Goal: Information Seeking & Learning: Learn about a topic

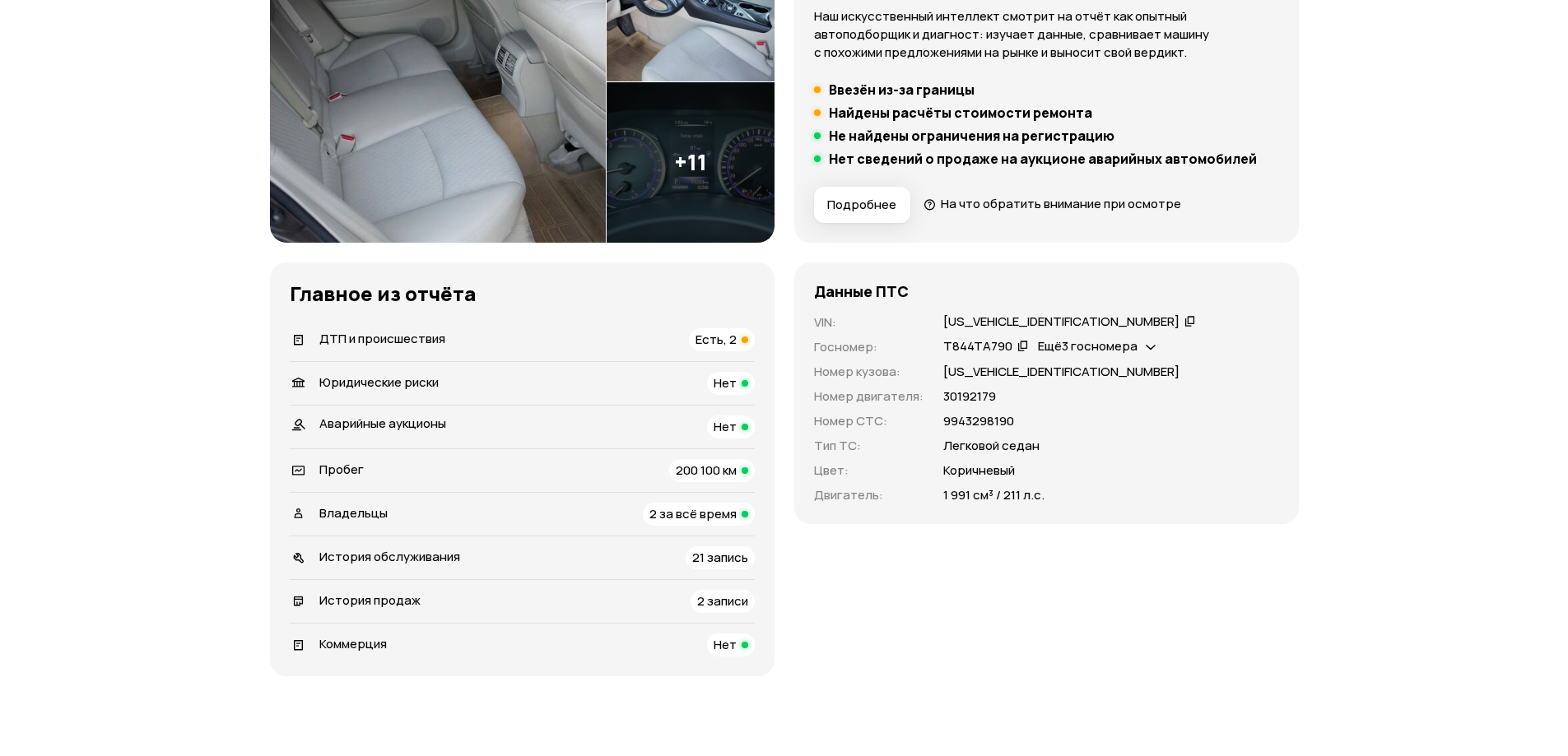
scroll to position [329, 0]
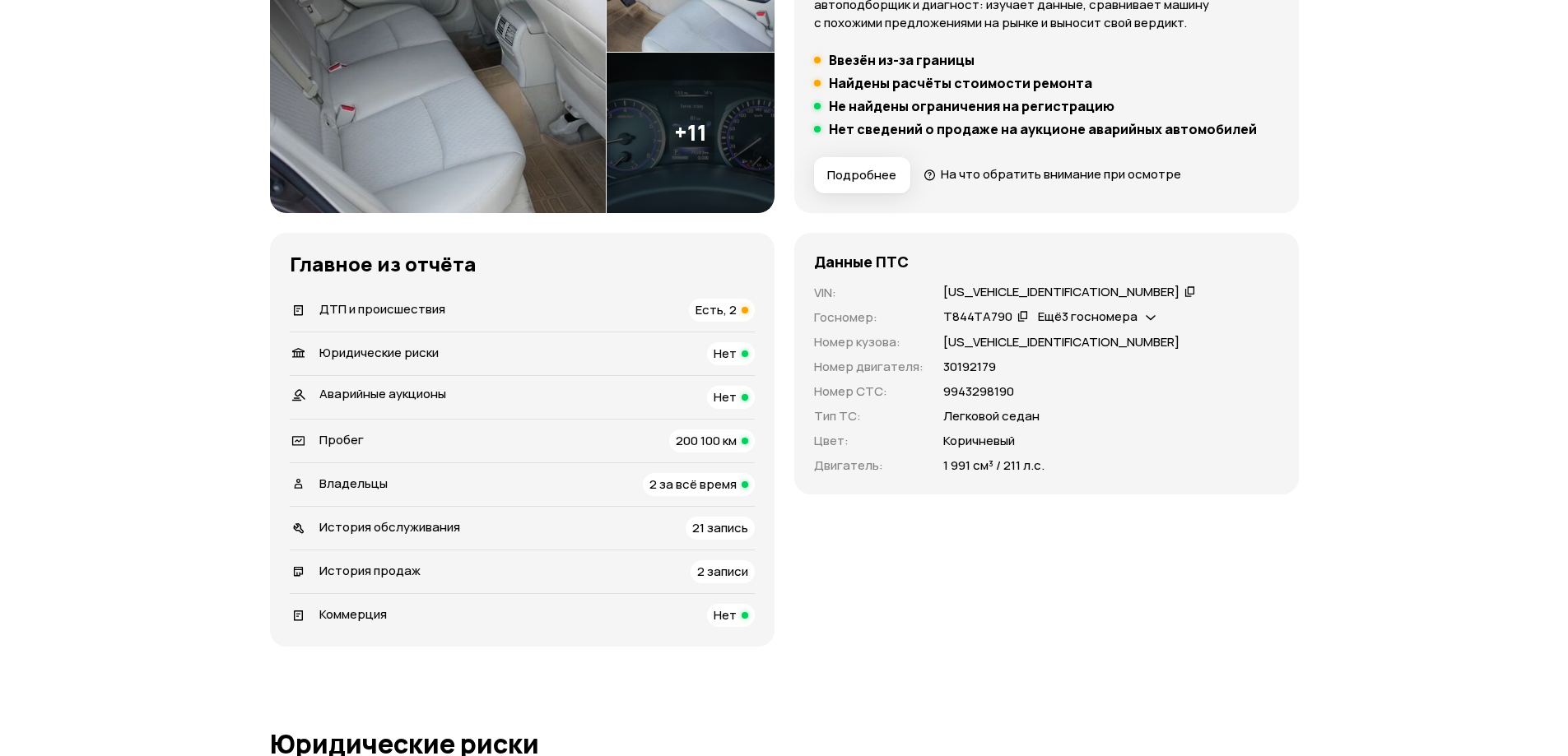
click at [465, 314] on div "ДТП и происшествия Есть, 2" at bounding box center [522, 310] width 465 height 23
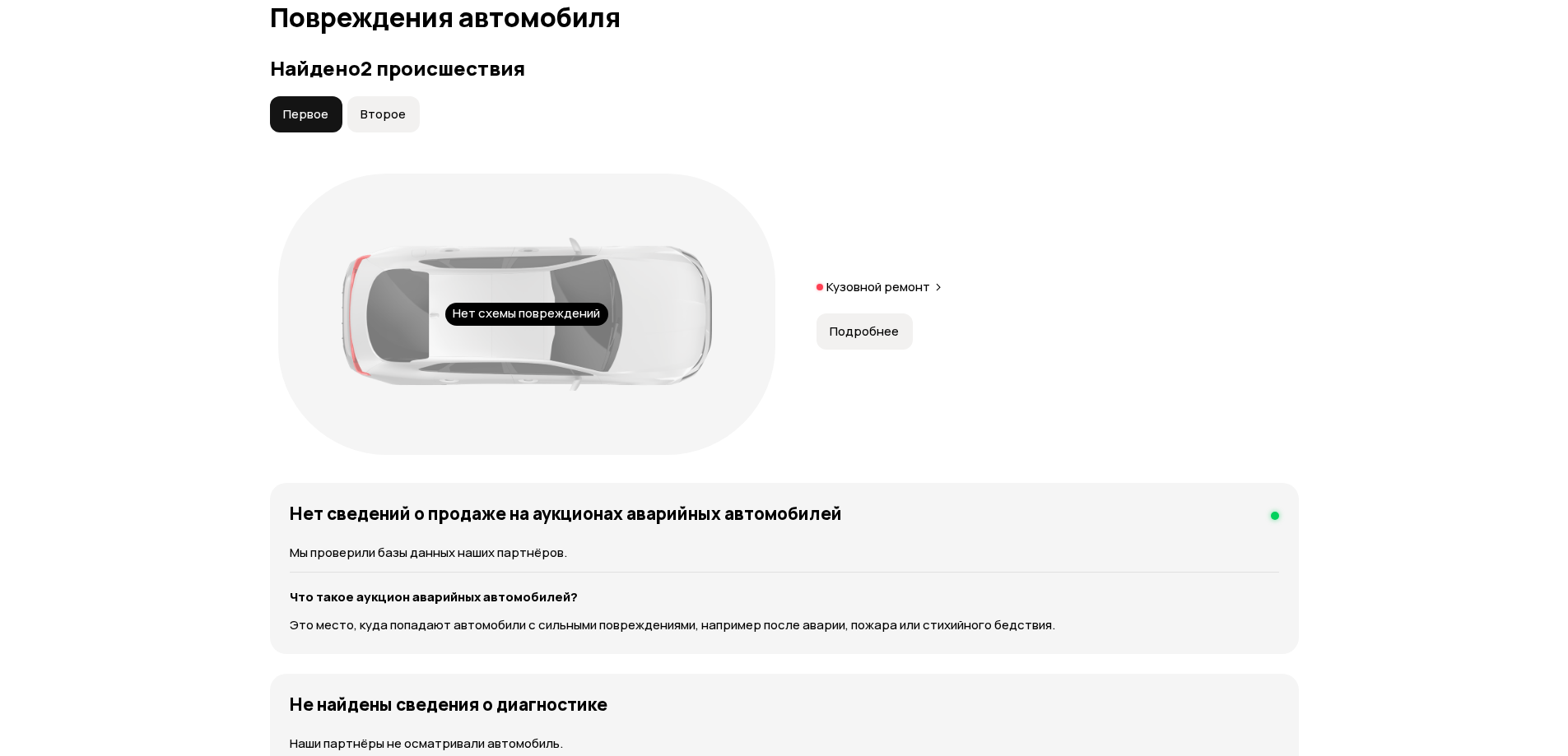
scroll to position [1704, 0]
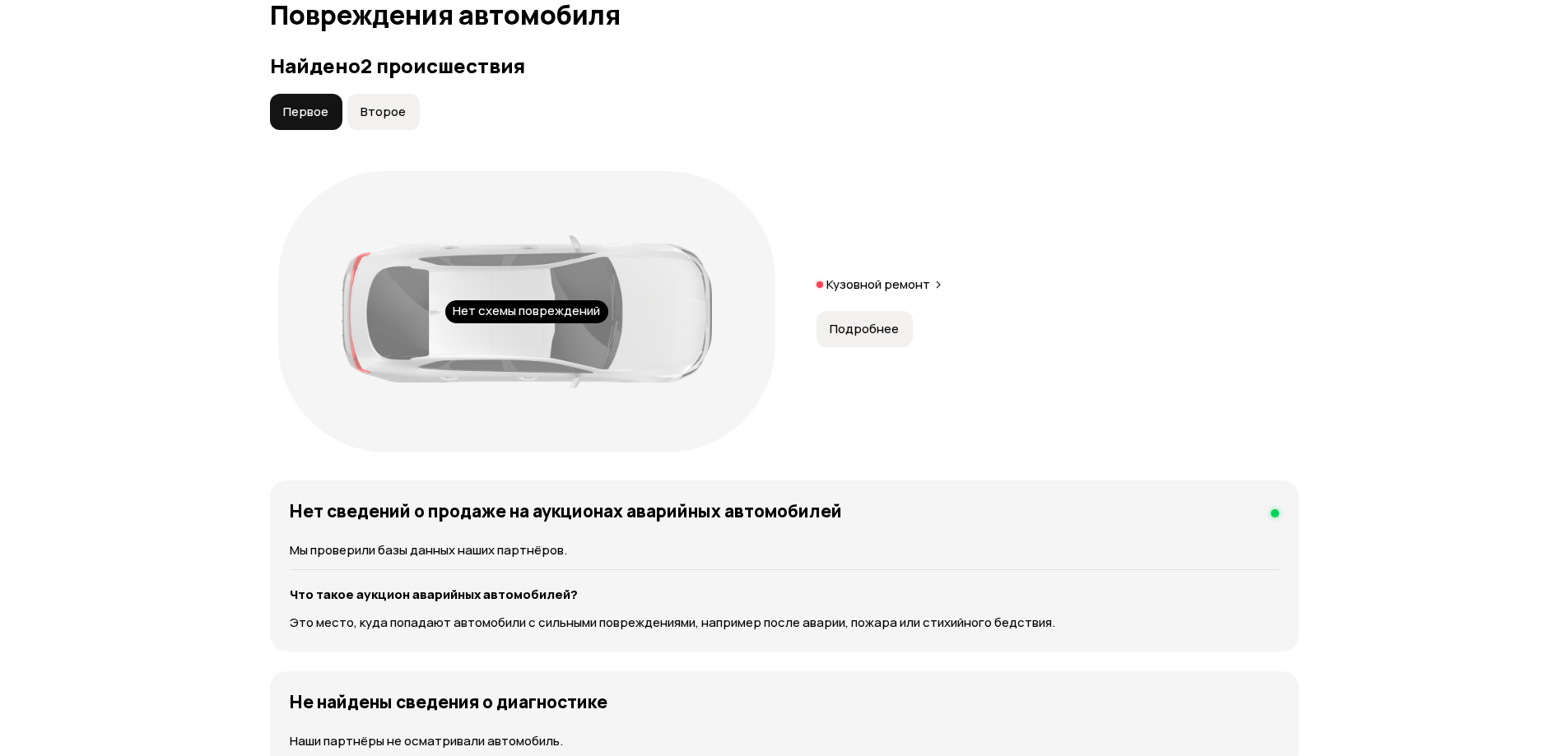
click at [830, 330] on span "Подробнее" at bounding box center [864, 329] width 69 height 17
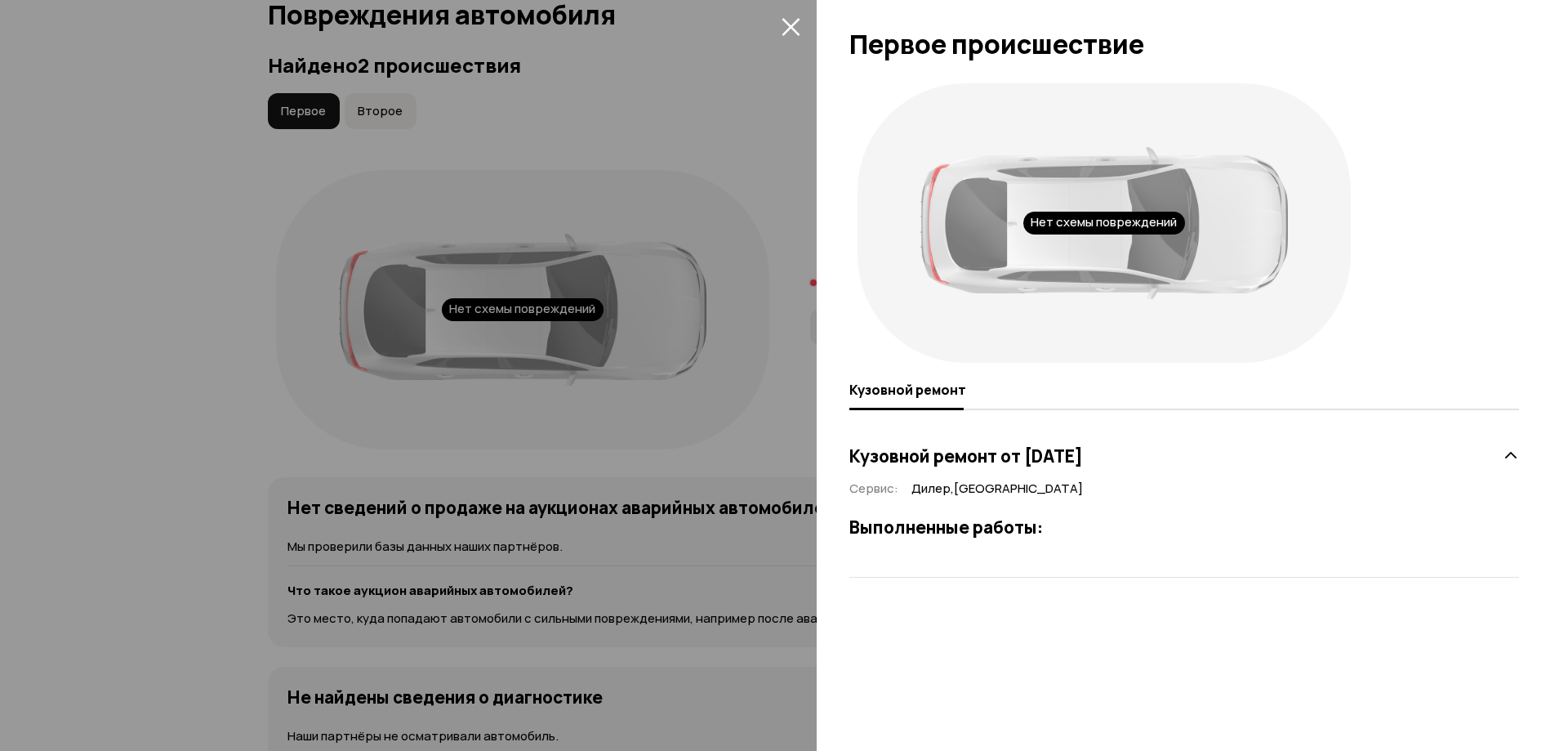
click at [1513, 448] on icon at bounding box center [1510, 456] width 16 height 16
click at [1500, 456] on div "Кузовной ремонт от [DATE]" at bounding box center [1184, 456] width 670 height 33
click at [785, 23] on icon "закрыть" at bounding box center [791, 27] width 19 height 19
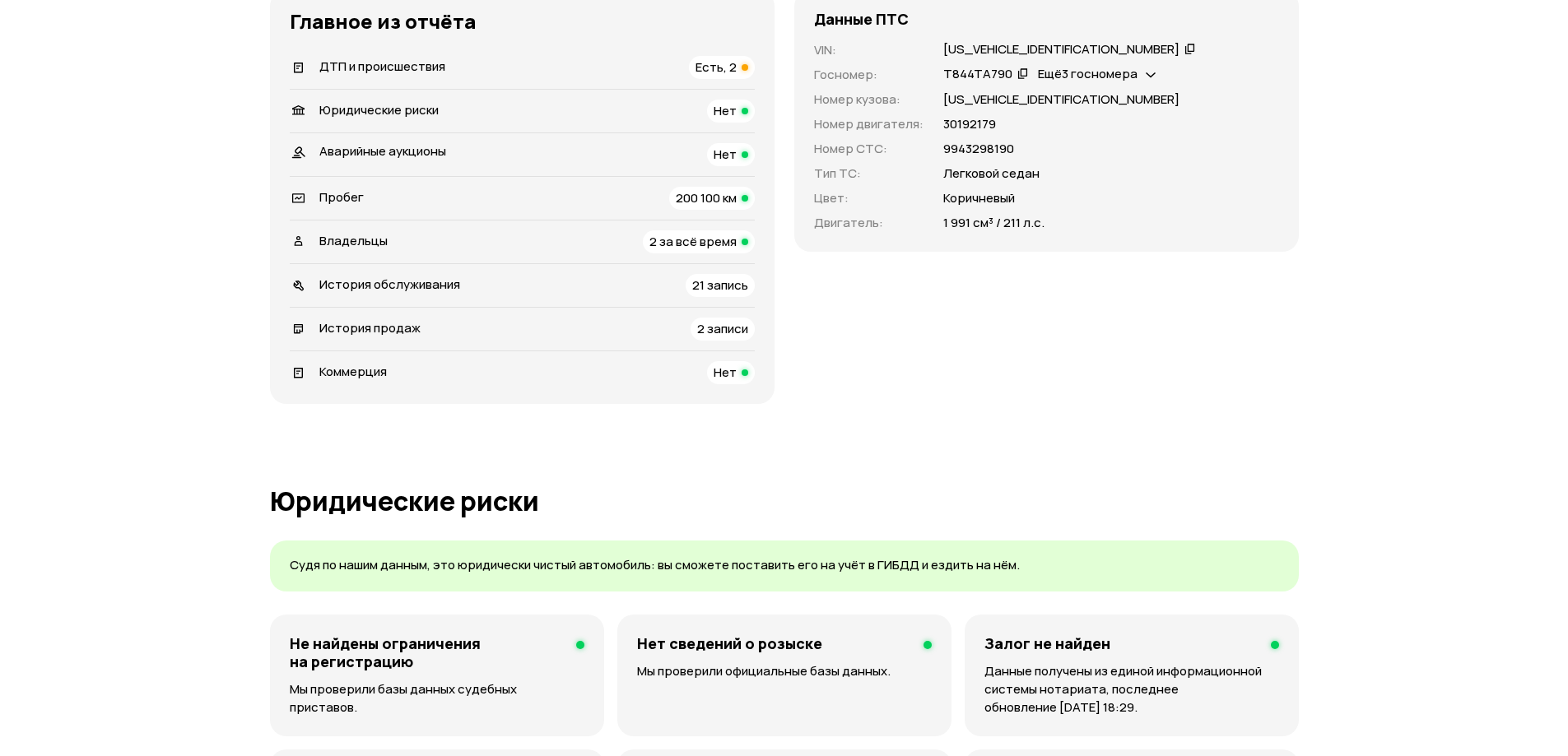
scroll to position [552, 0]
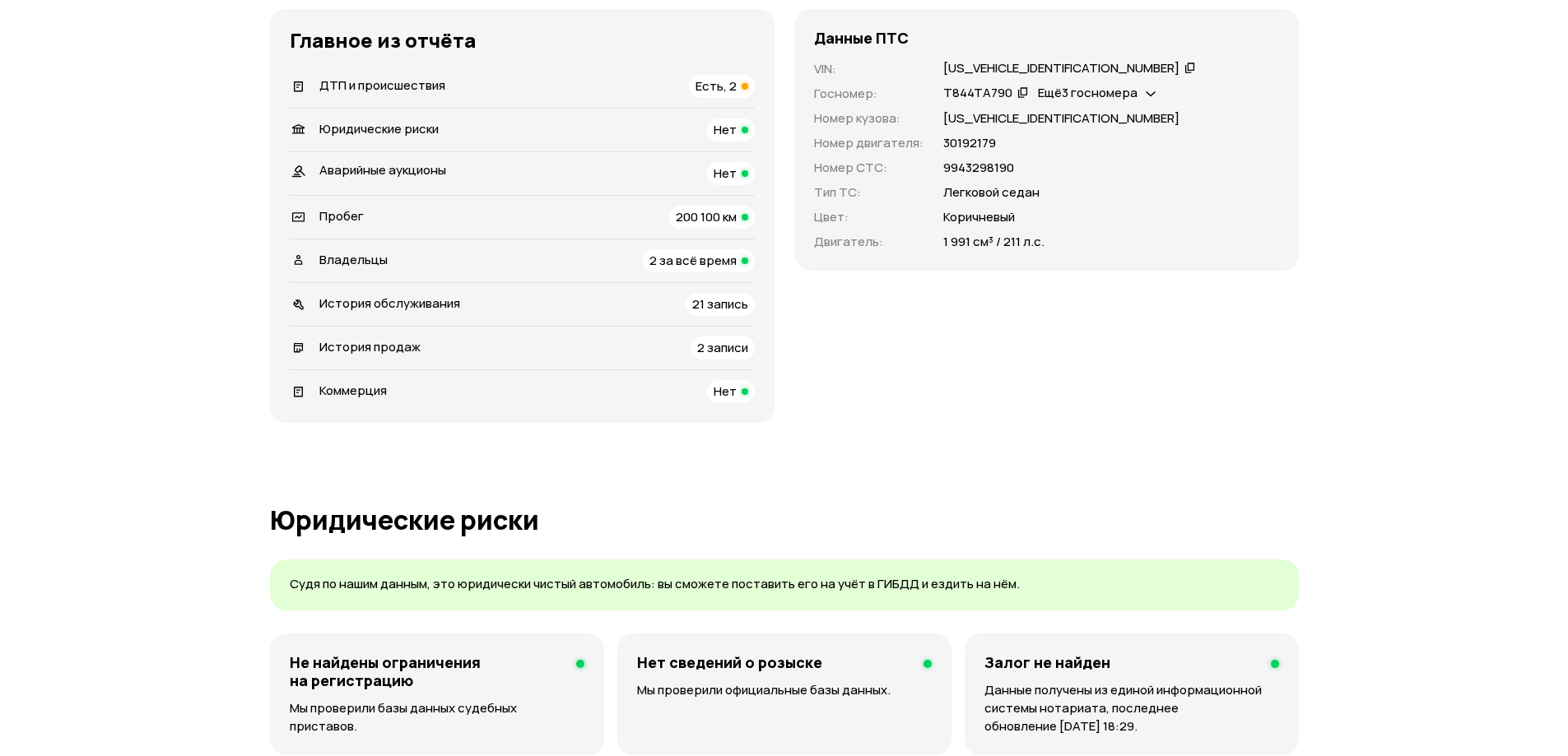
click at [412, 85] on span "ДТП и происшествия" at bounding box center [382, 86] width 126 height 17
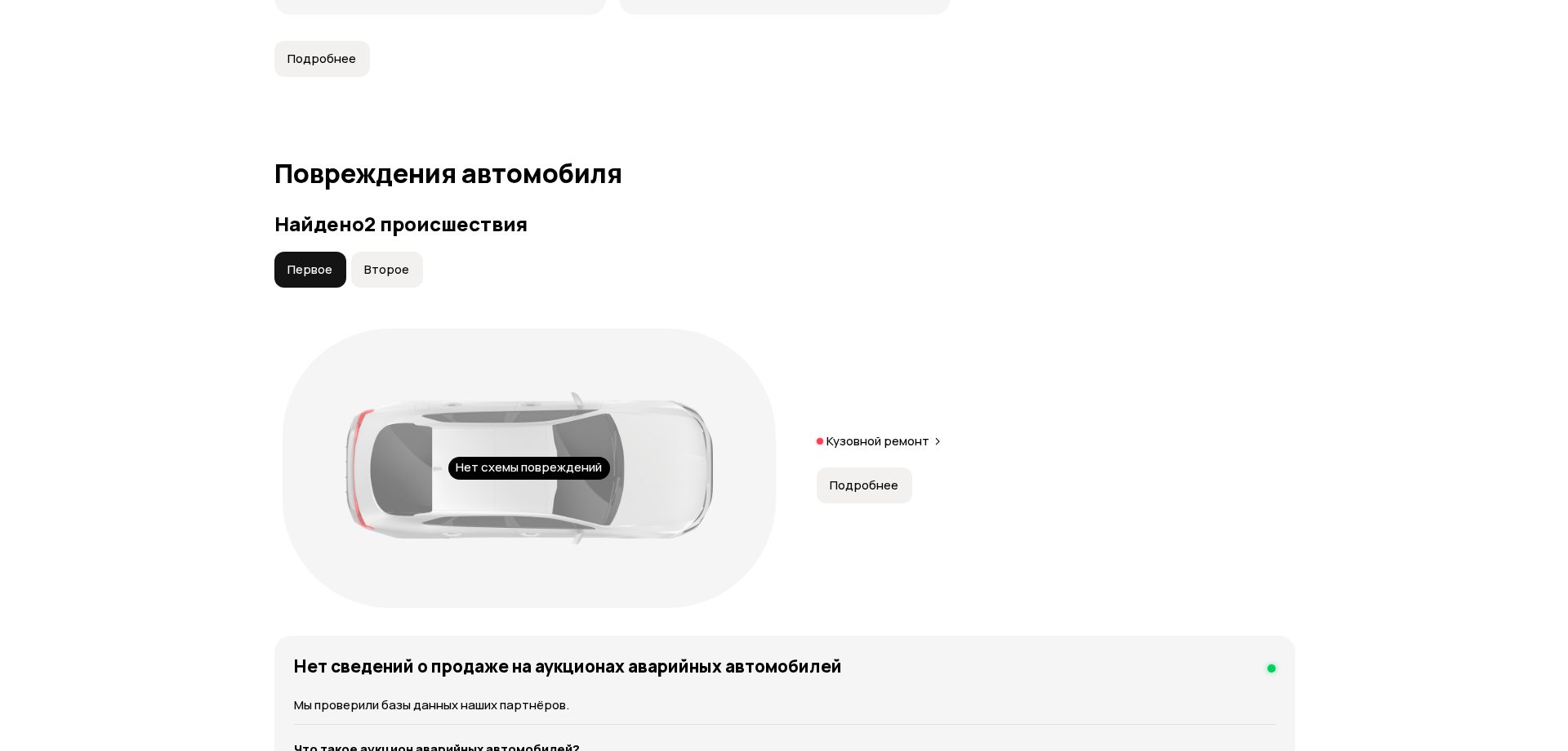
scroll to position [1530, 0]
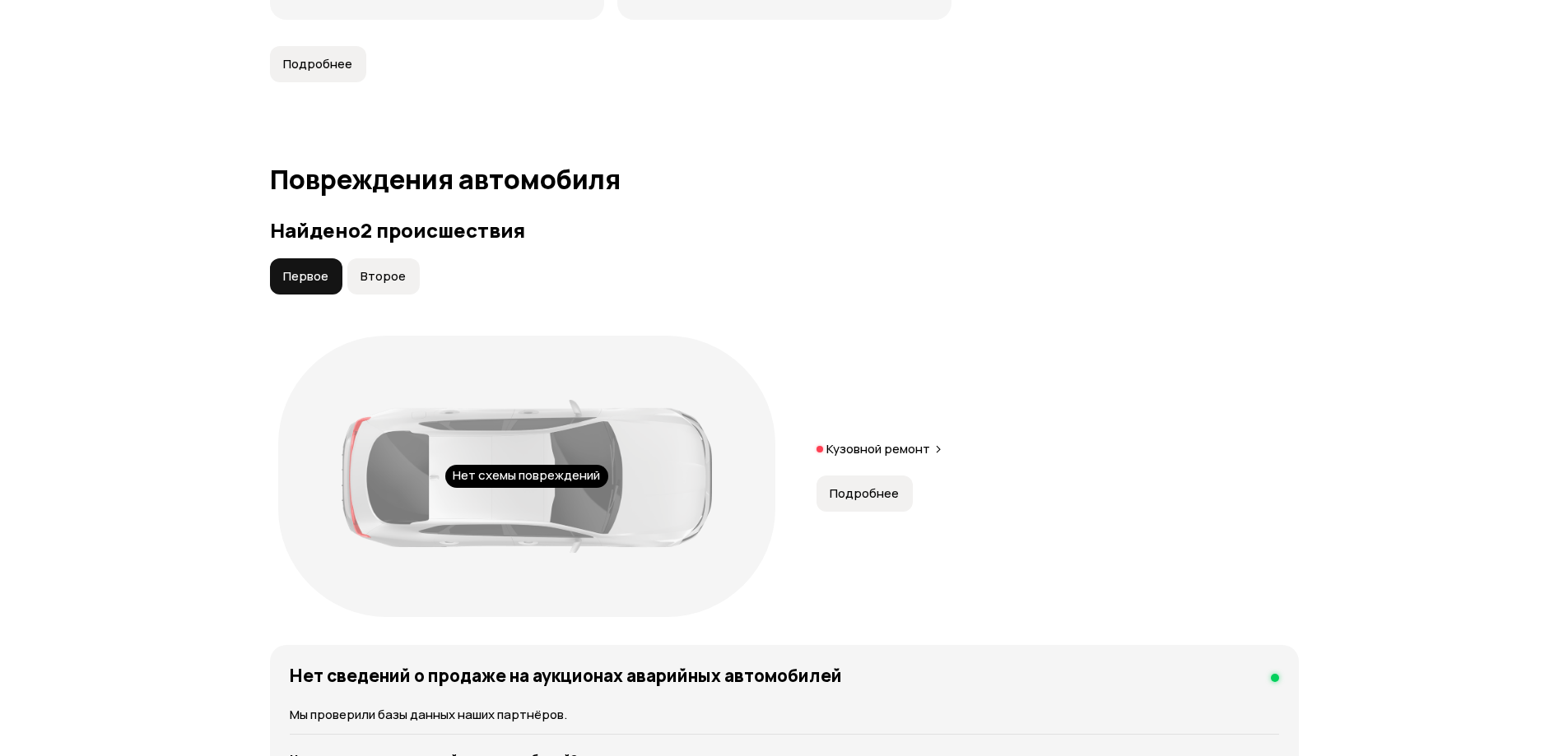
click at [389, 281] on span "Второе" at bounding box center [383, 276] width 45 height 17
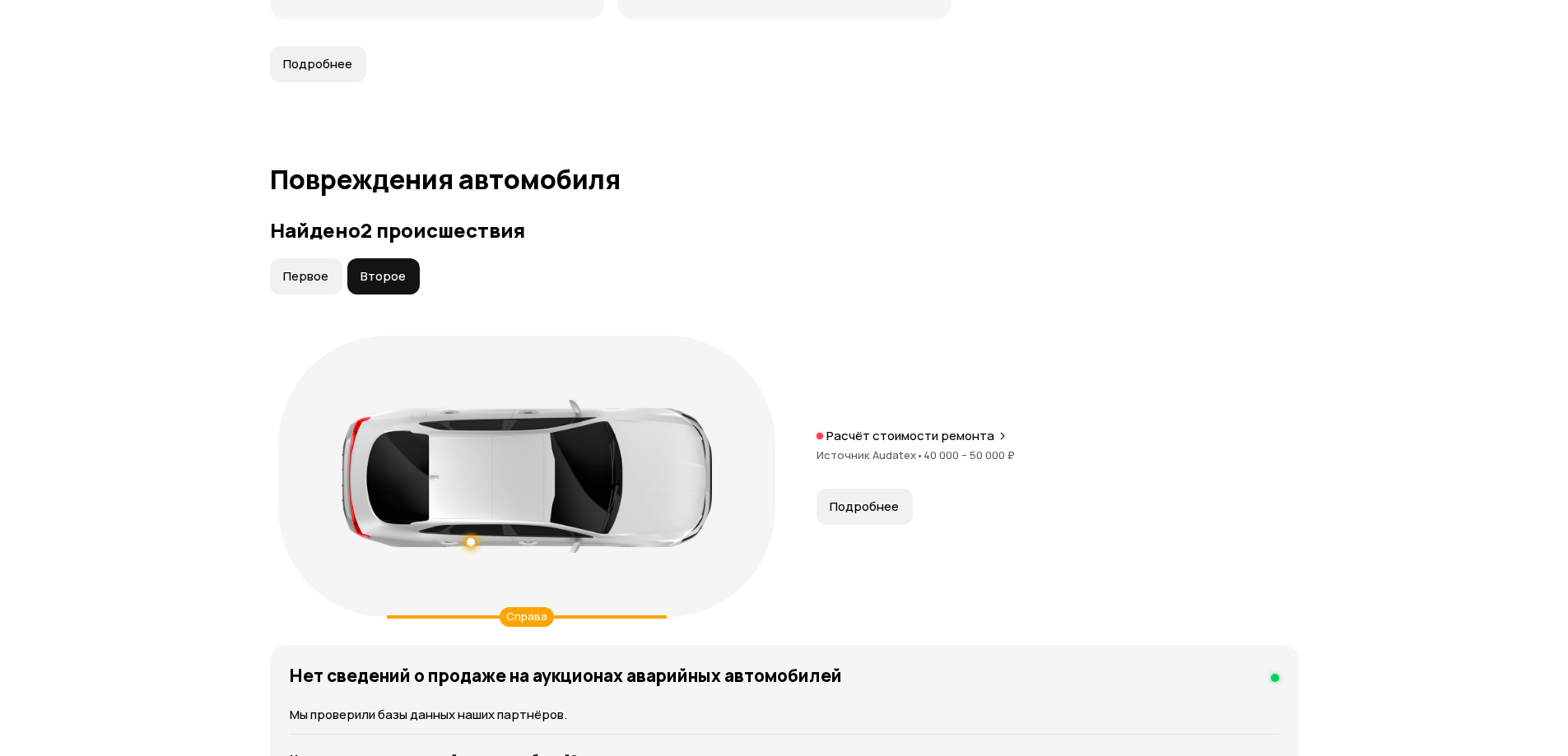
click at [857, 504] on span "Подробнее" at bounding box center [864, 506] width 69 height 17
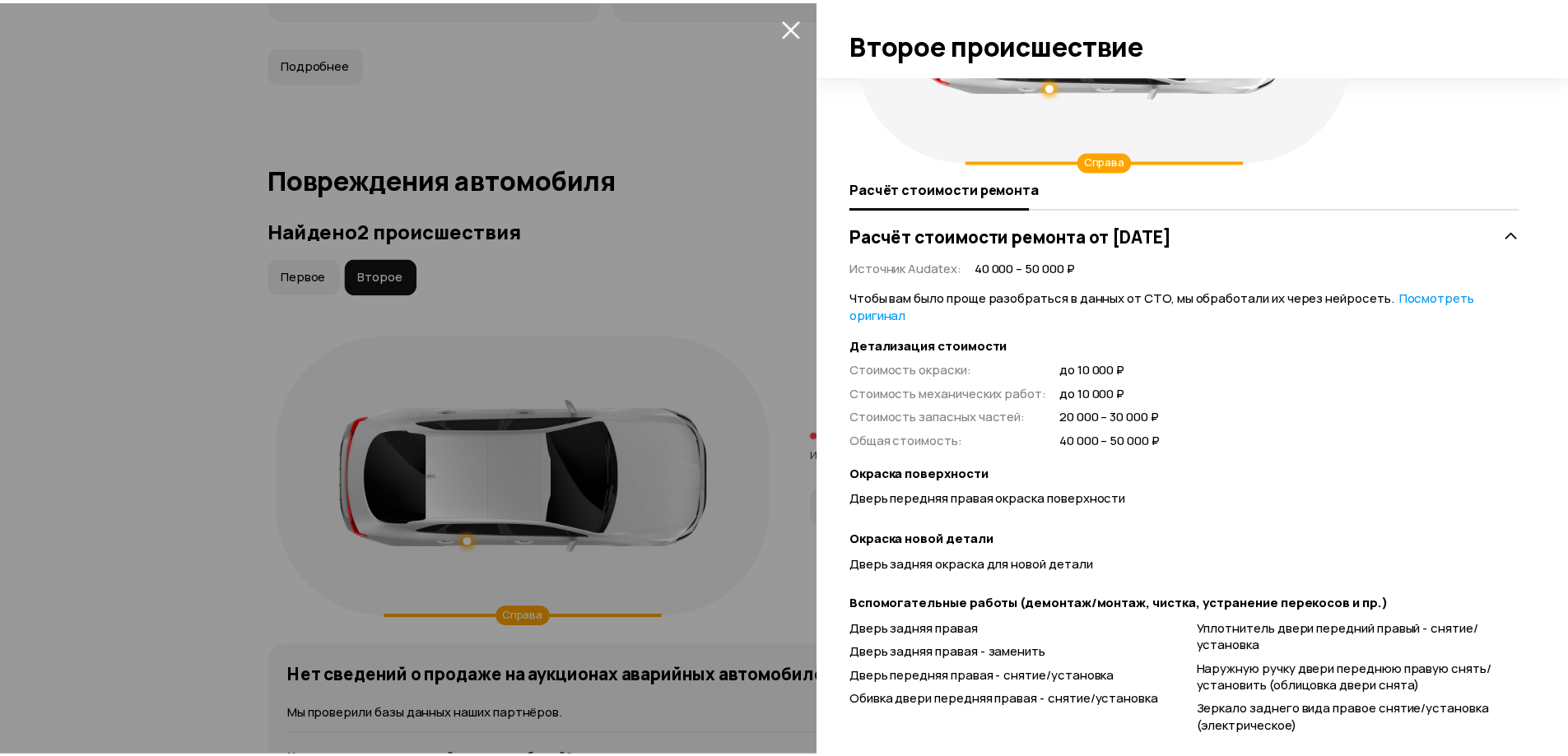
scroll to position [91, 0]
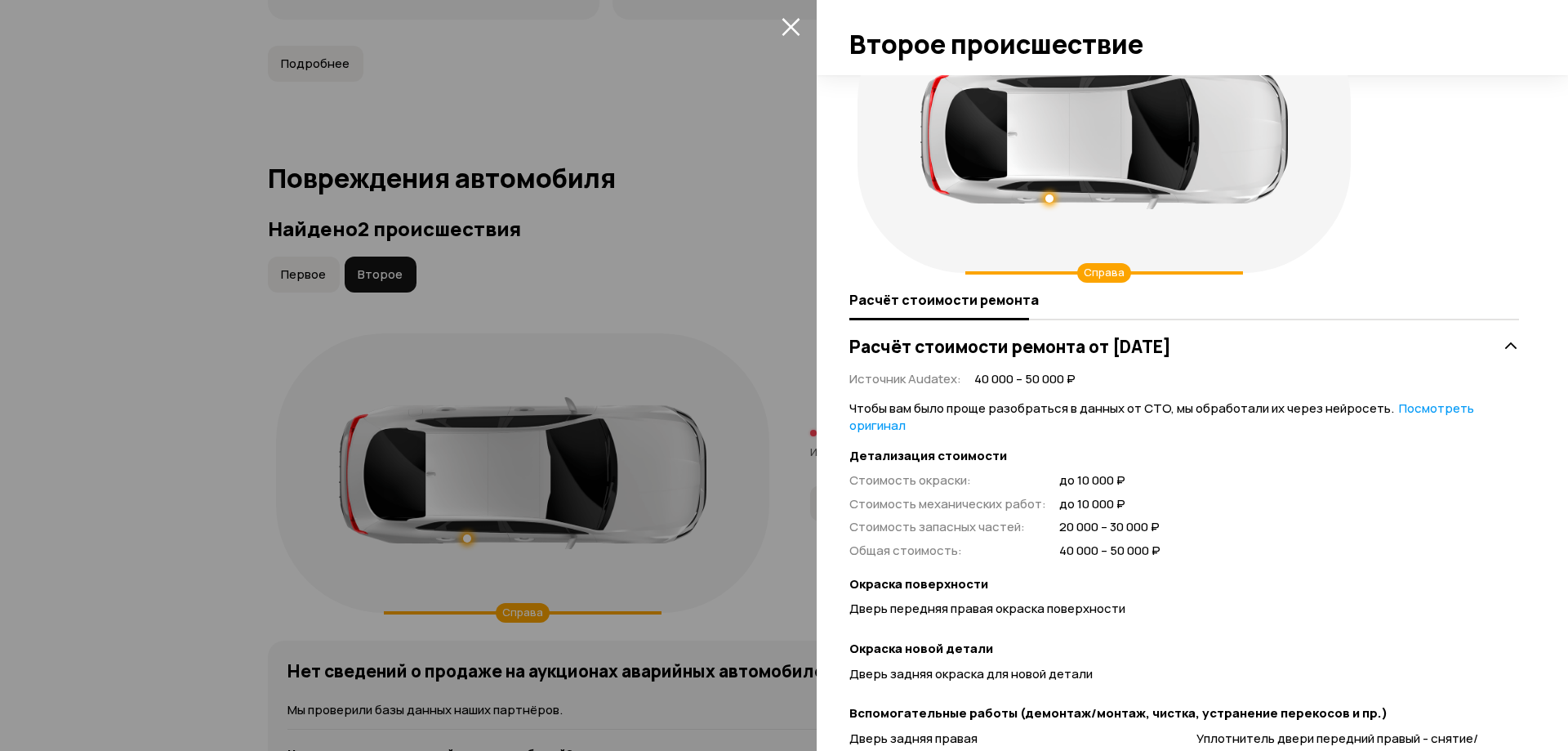
click at [786, 21] on icon "закрыть" at bounding box center [791, 27] width 19 height 19
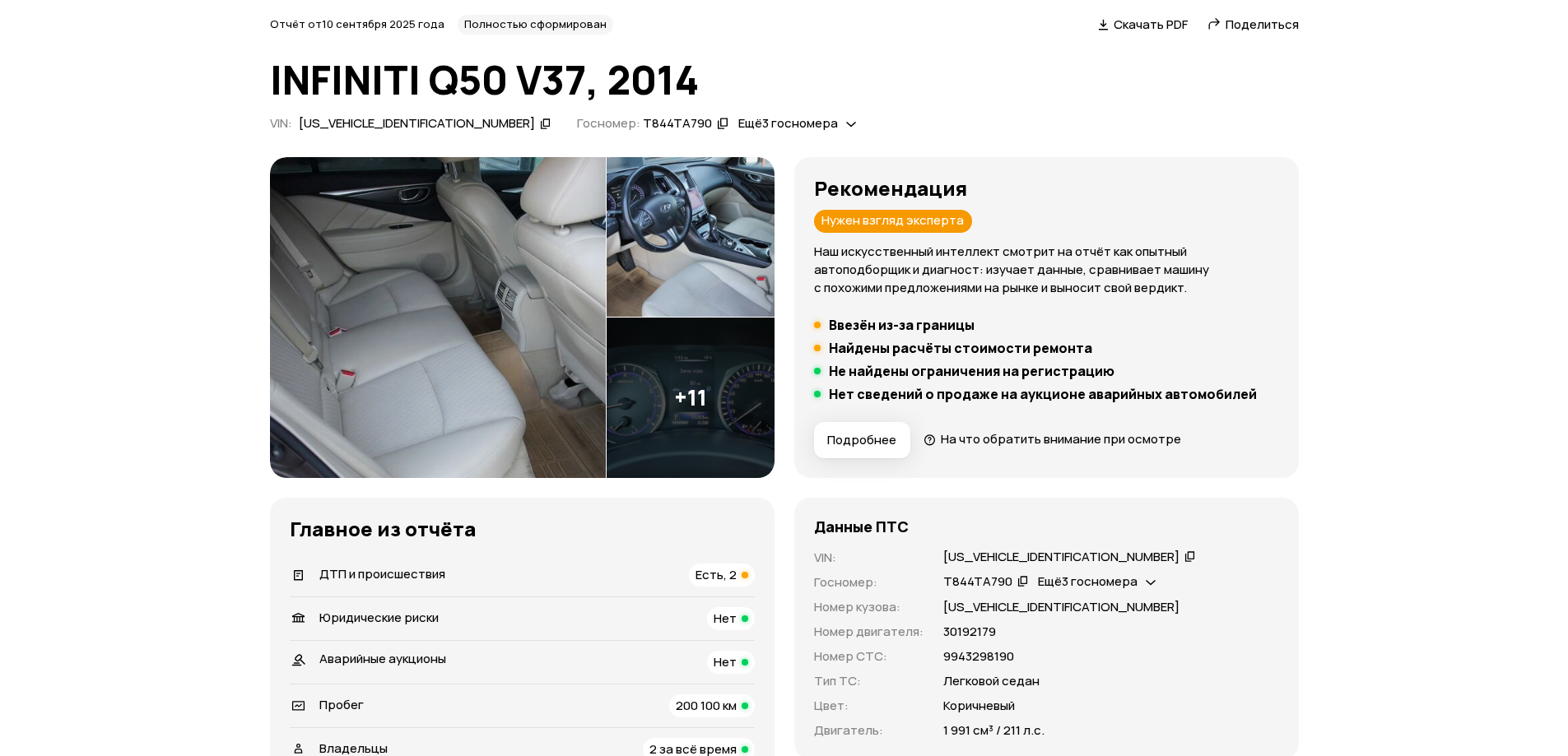
scroll to position [59, 0]
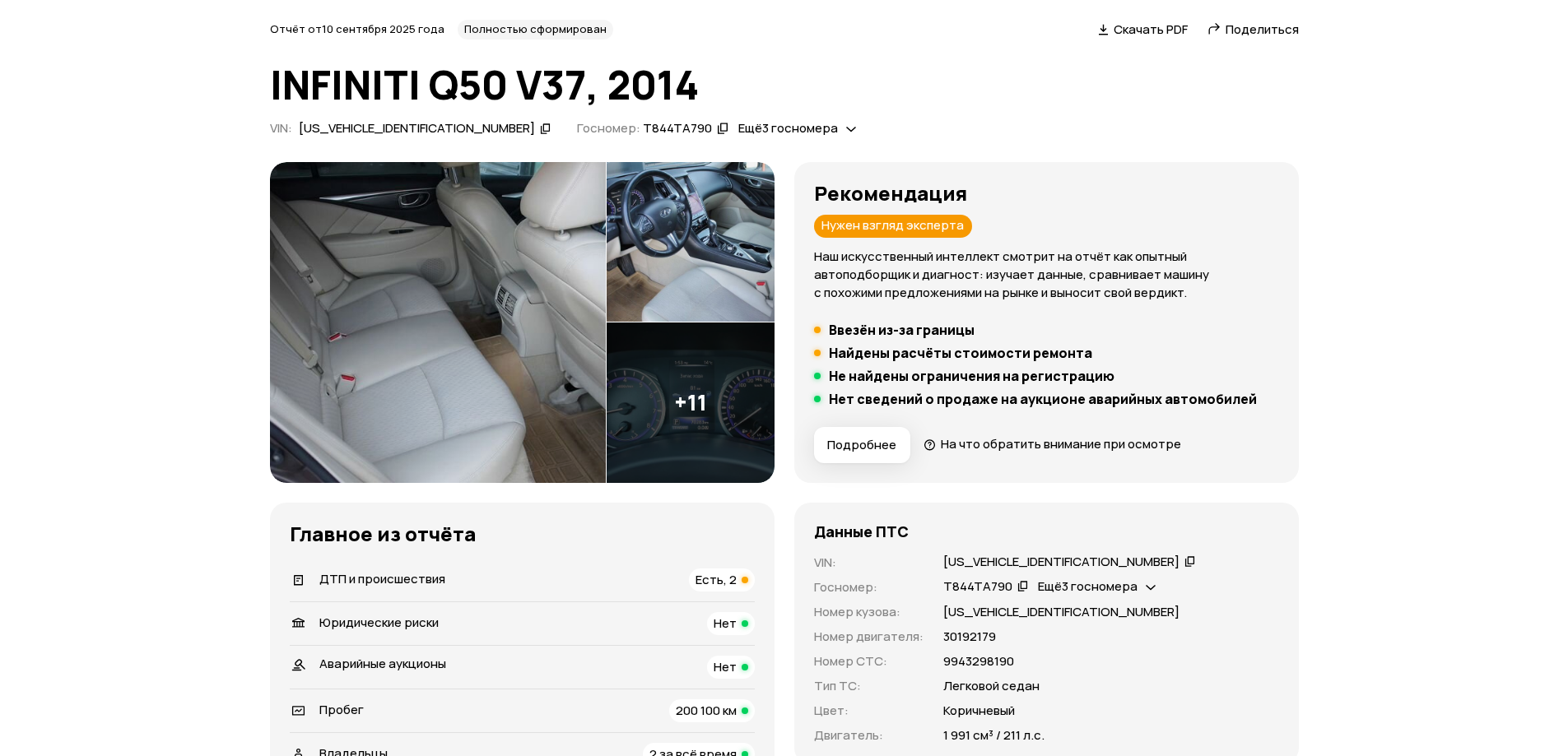
click at [425, 321] on img at bounding box center [438, 322] width 336 height 321
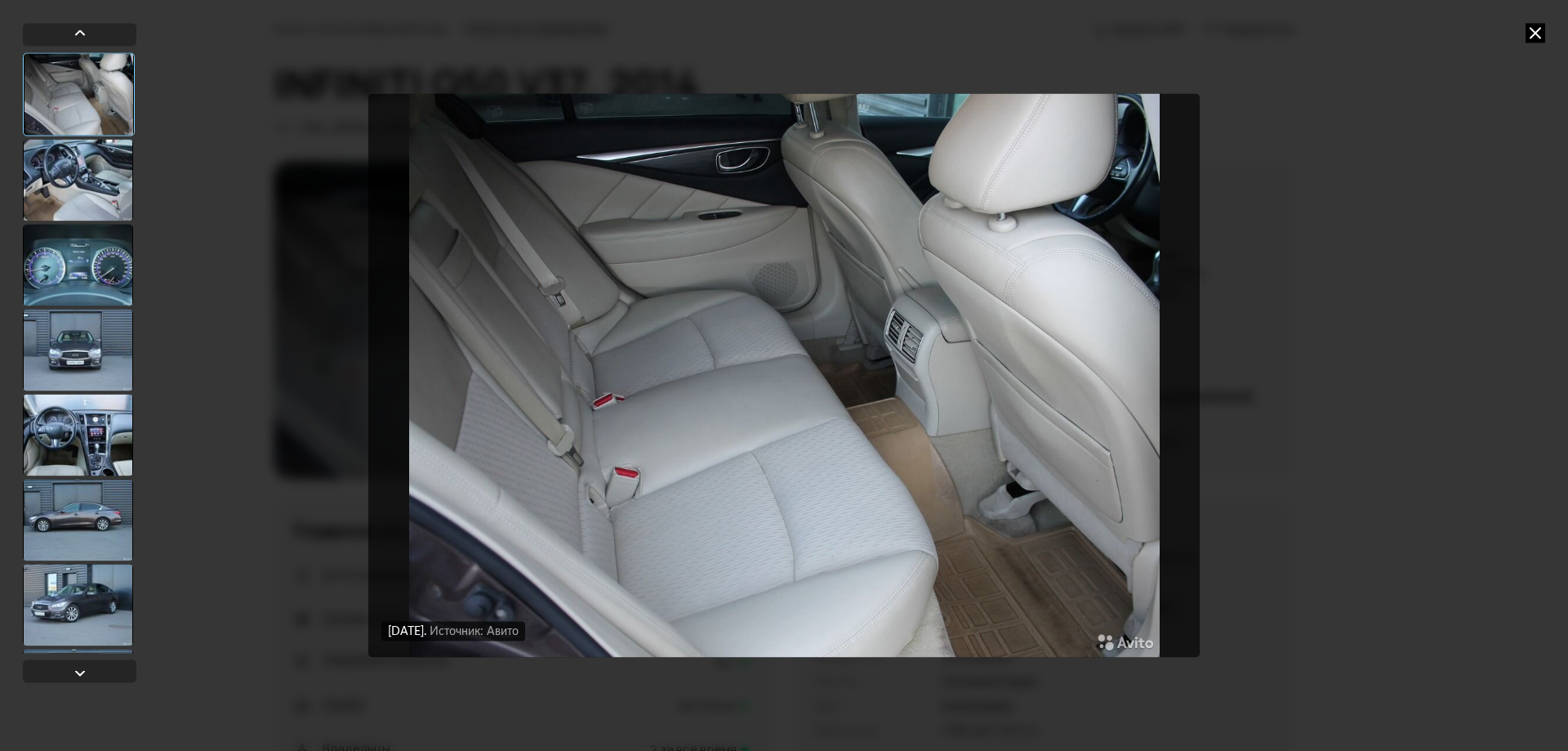
click at [86, 599] on div at bounding box center [77, 604] width 110 height 82
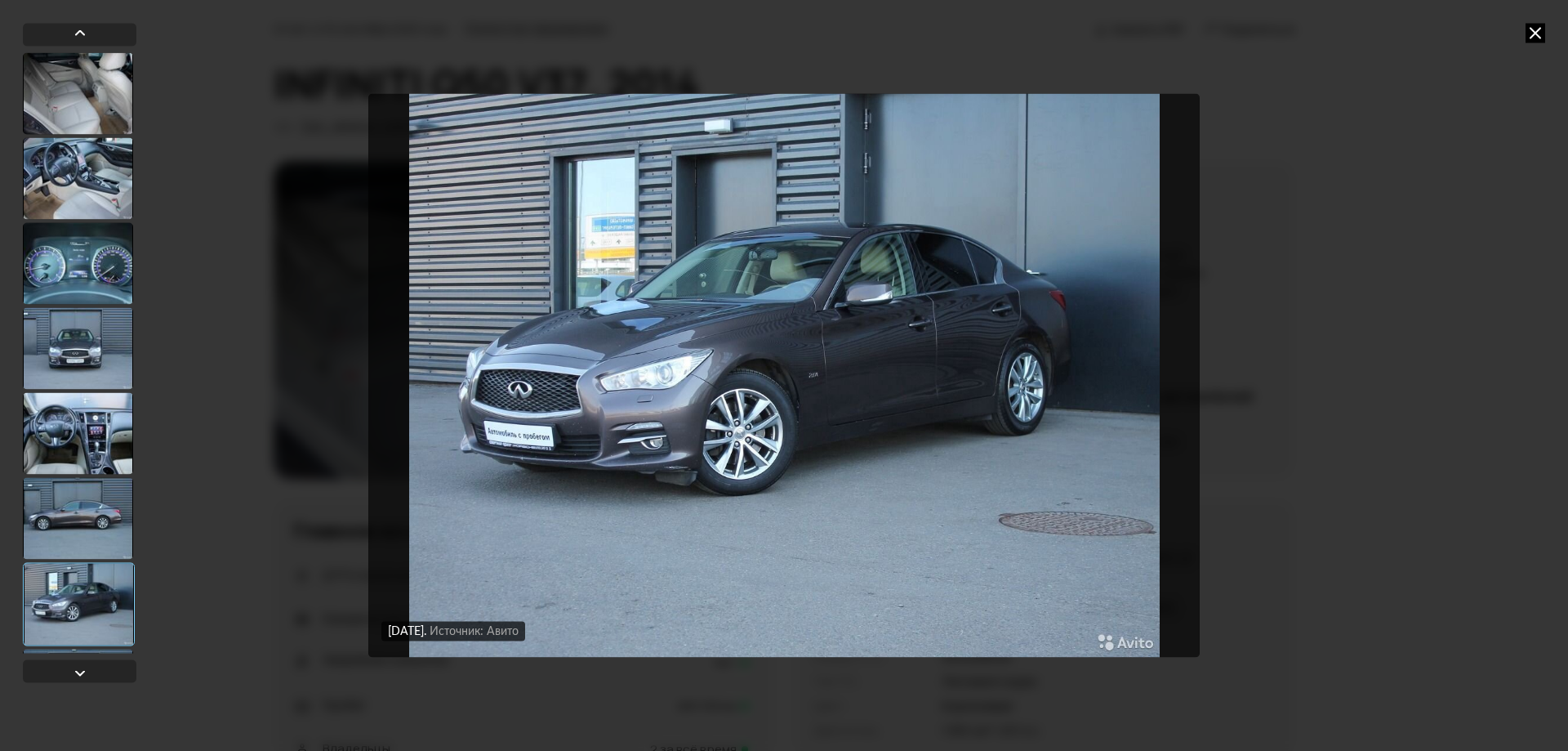
click at [1530, 35] on icon at bounding box center [1535, 32] width 20 height 20
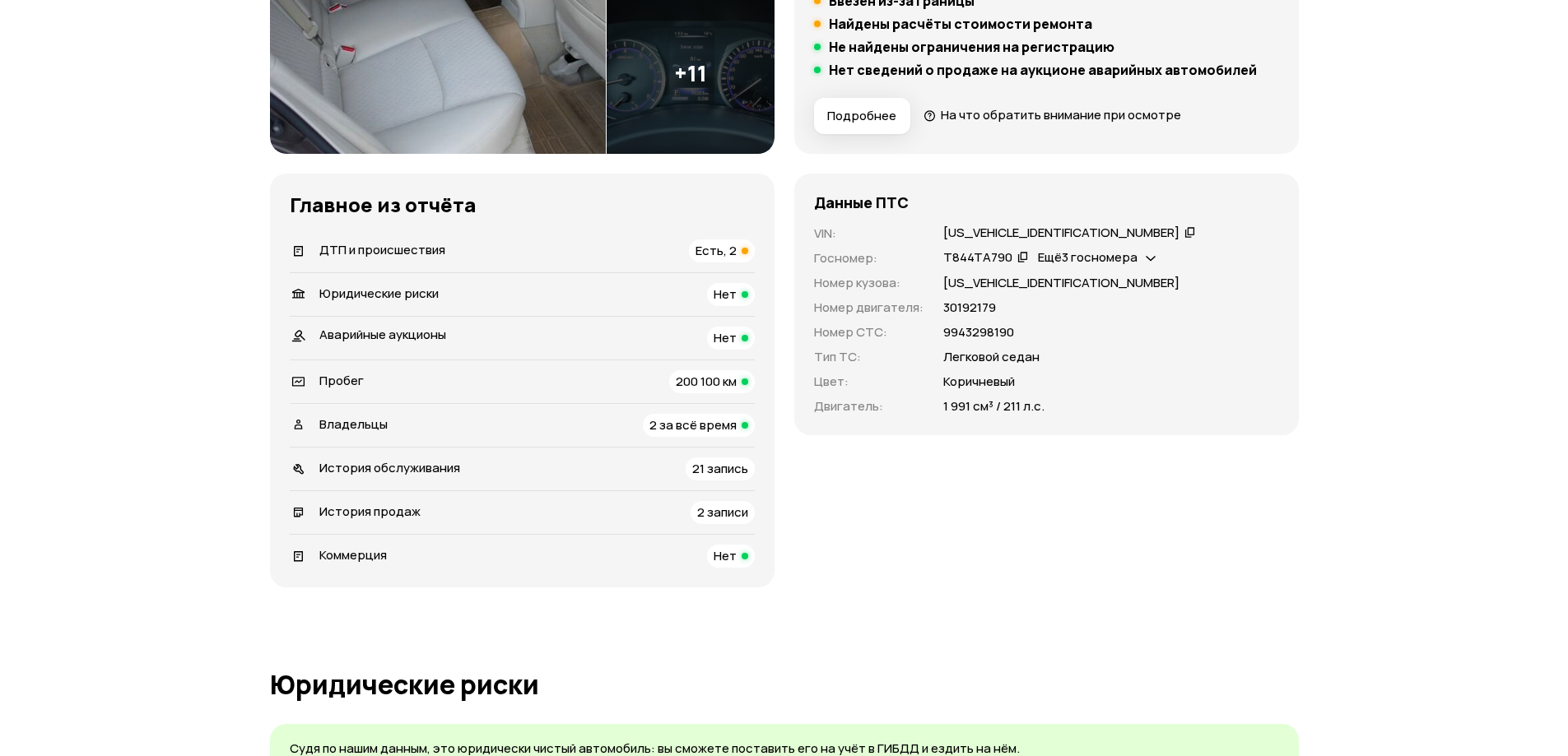
click at [439, 427] on div "Владельцы 2 за всё время" at bounding box center [522, 425] width 465 height 23
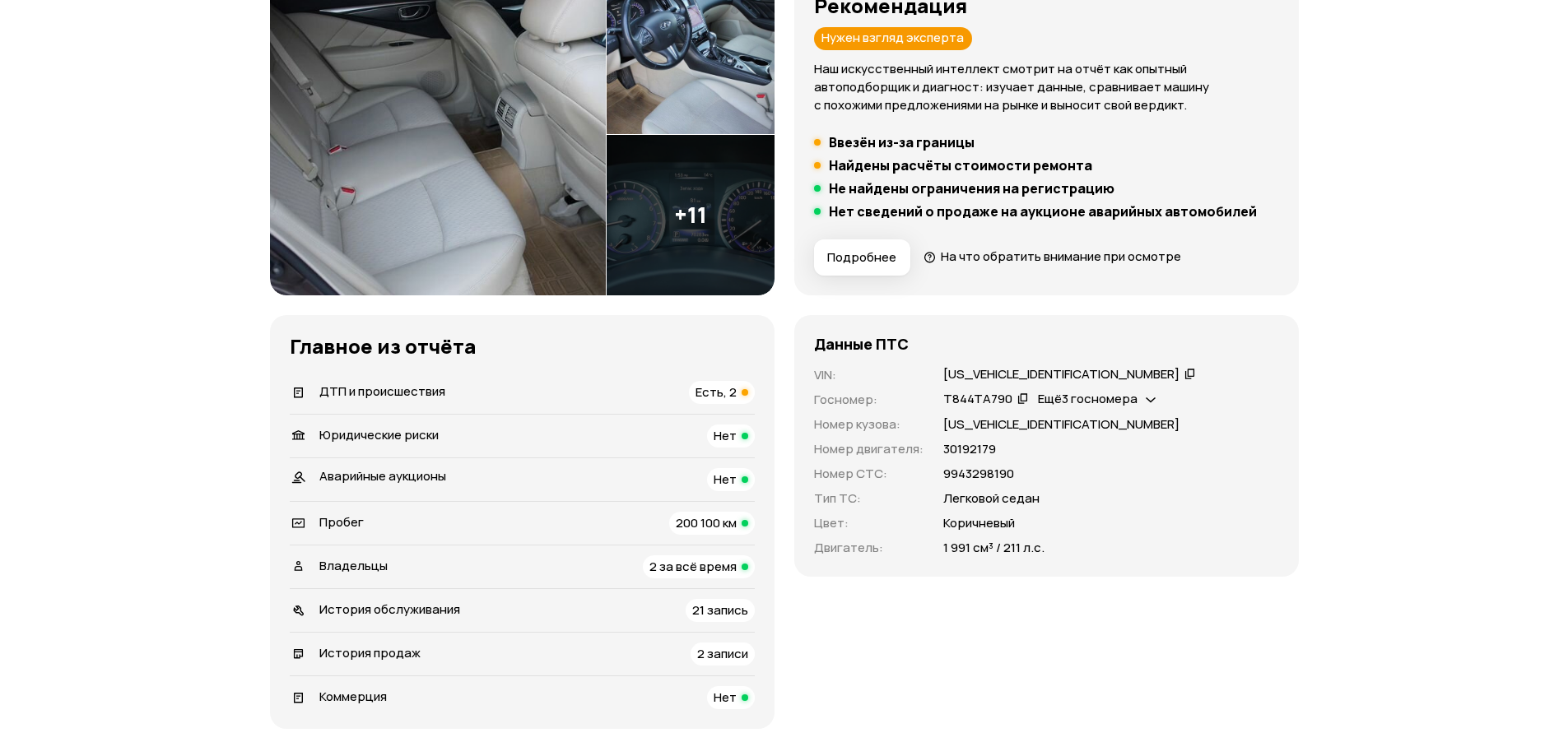
scroll to position [0, 0]
